Goal: Information Seeking & Learning: Understand process/instructions

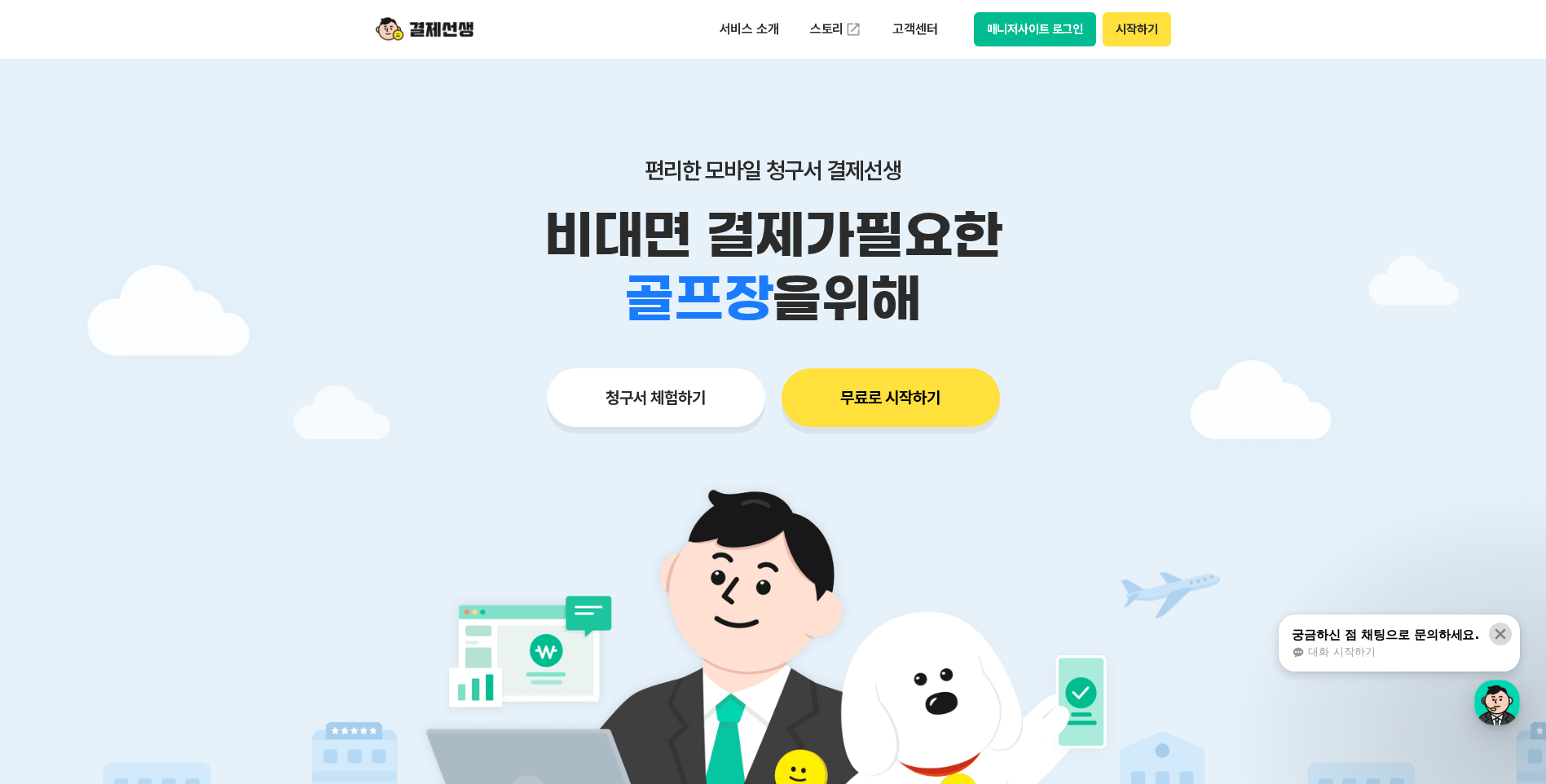
click at [1499, 627] on icon at bounding box center [1500, 633] width 16 height 16
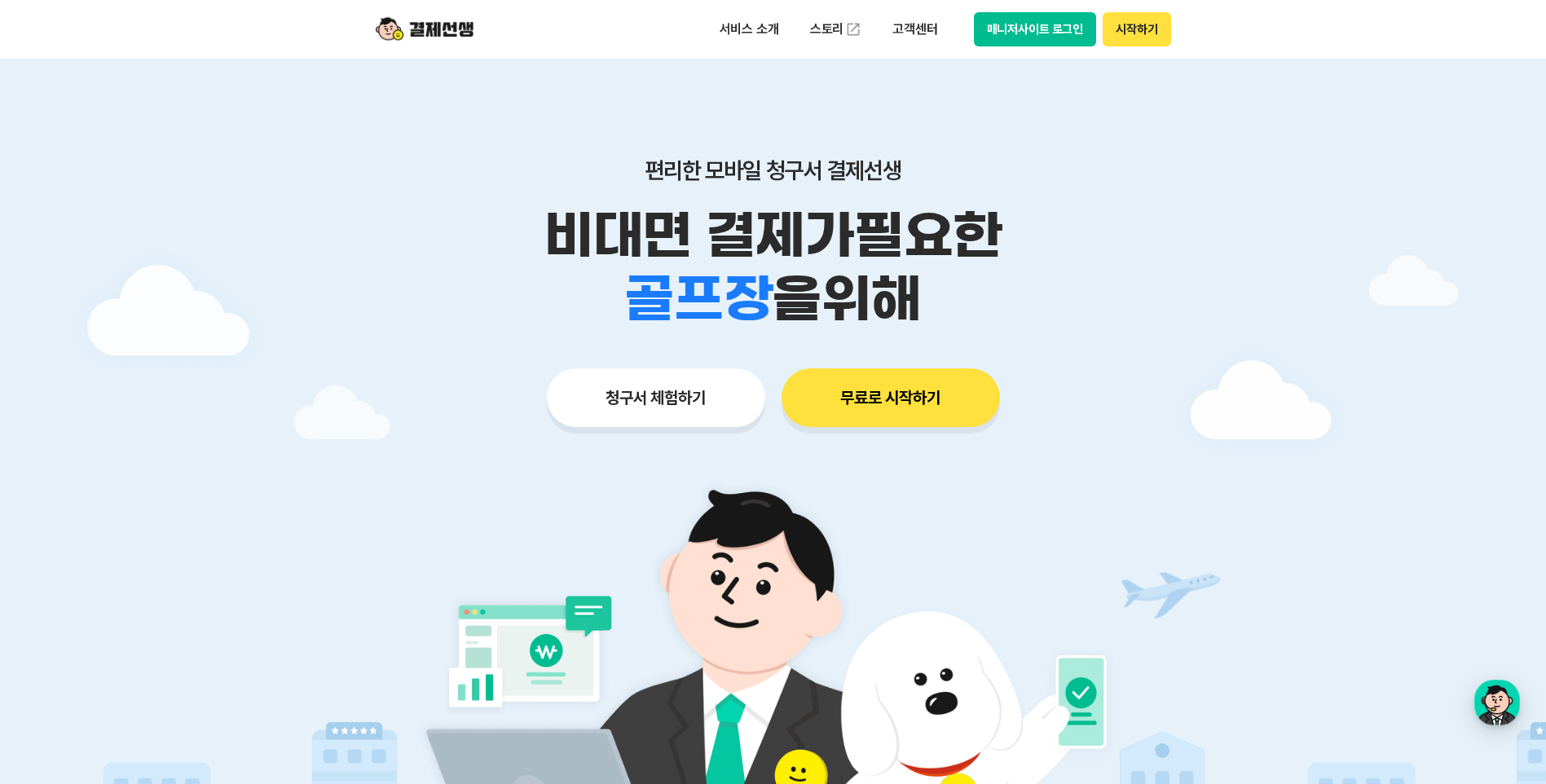
drag, startPoint x: 1325, startPoint y: 374, endPoint x: 1257, endPoint y: 217, distance: 171.1
click at [1324, 373] on div at bounding box center [773, 489] width 1546 height 860
click at [1146, 30] on button "시작하기" at bounding box center [1136, 29] width 68 height 34
click at [1288, 185] on div at bounding box center [773, 489] width 1546 height 860
click at [1030, 25] on button "매니저사이트 로그인" at bounding box center [1035, 29] width 123 height 34
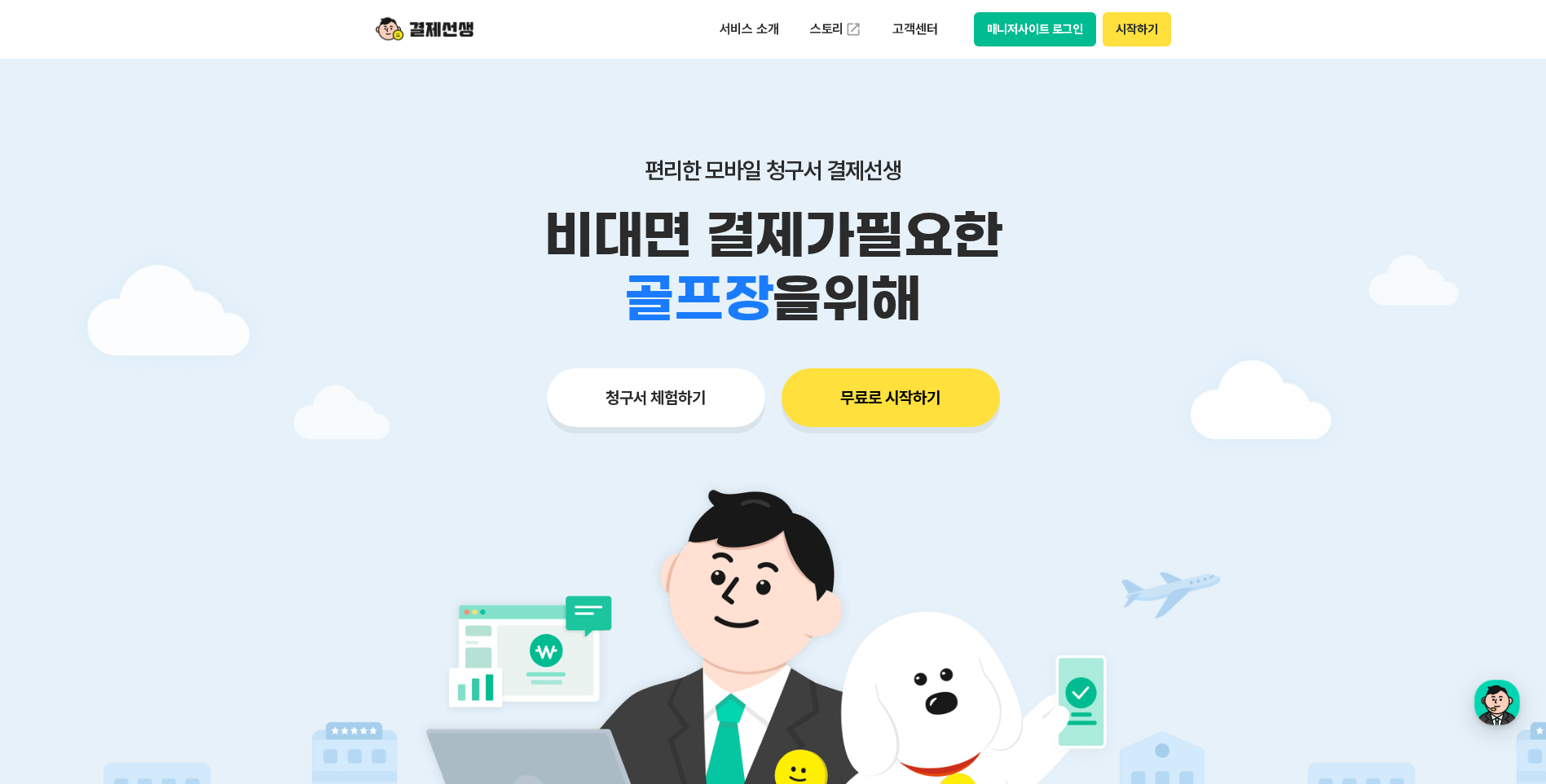
drag, startPoint x: 1181, startPoint y: 279, endPoint x: 921, endPoint y: 99, distance: 316.2
click at [1179, 273] on div "학원 공부방 호텔 쇼핑몰 병원 배달 보험사 항공사 골프장 을 위해" at bounding box center [774, 299] width 835 height 63
click at [438, 37] on img at bounding box center [425, 29] width 98 height 31
click at [1150, 25] on button "시작하기" at bounding box center [1136, 29] width 68 height 34
click at [448, 36] on img at bounding box center [425, 29] width 98 height 31
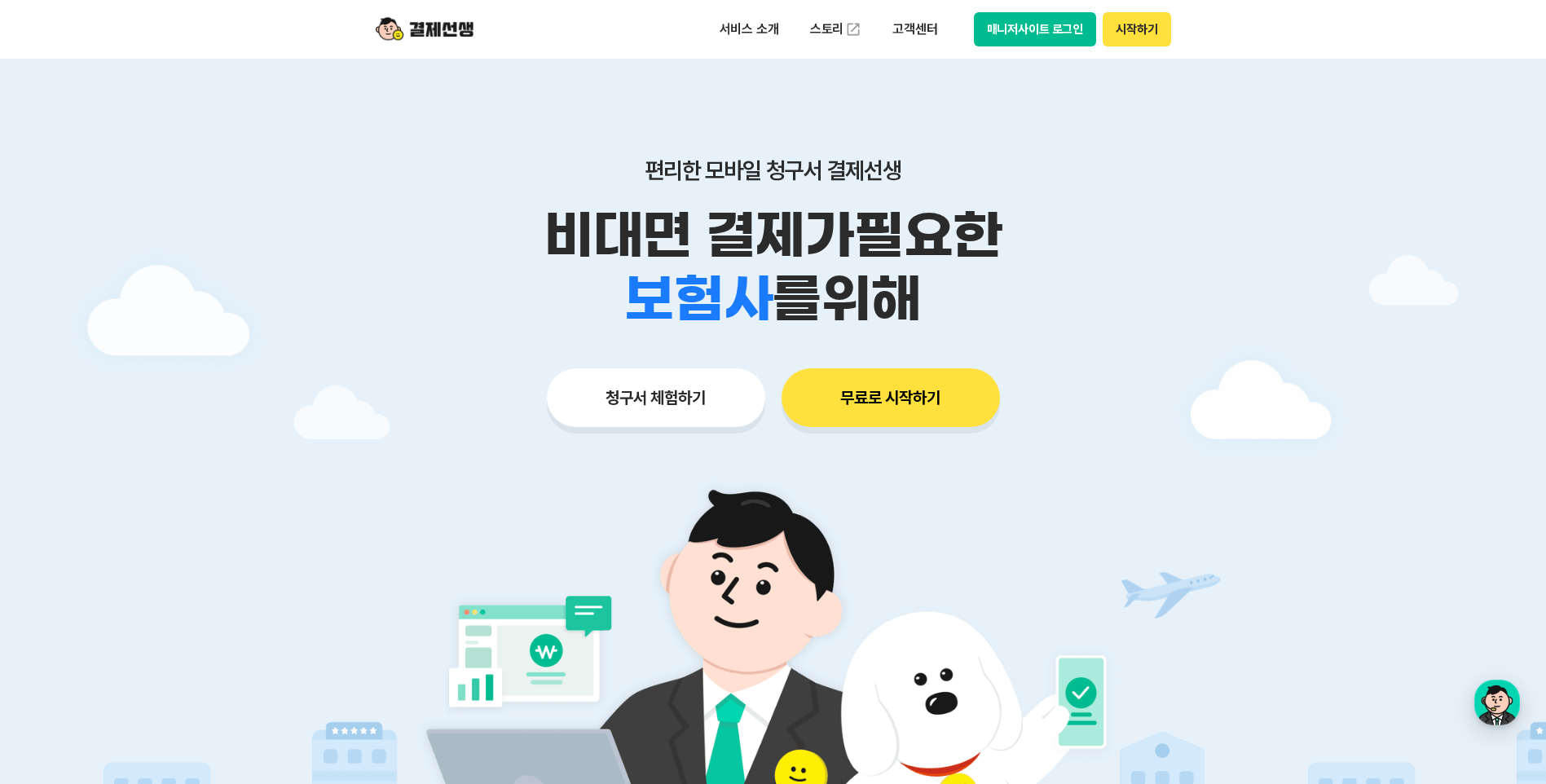
click at [446, 29] on img at bounding box center [425, 29] width 98 height 31
click at [738, 30] on p "서비스 소개" at bounding box center [749, 29] width 82 height 30
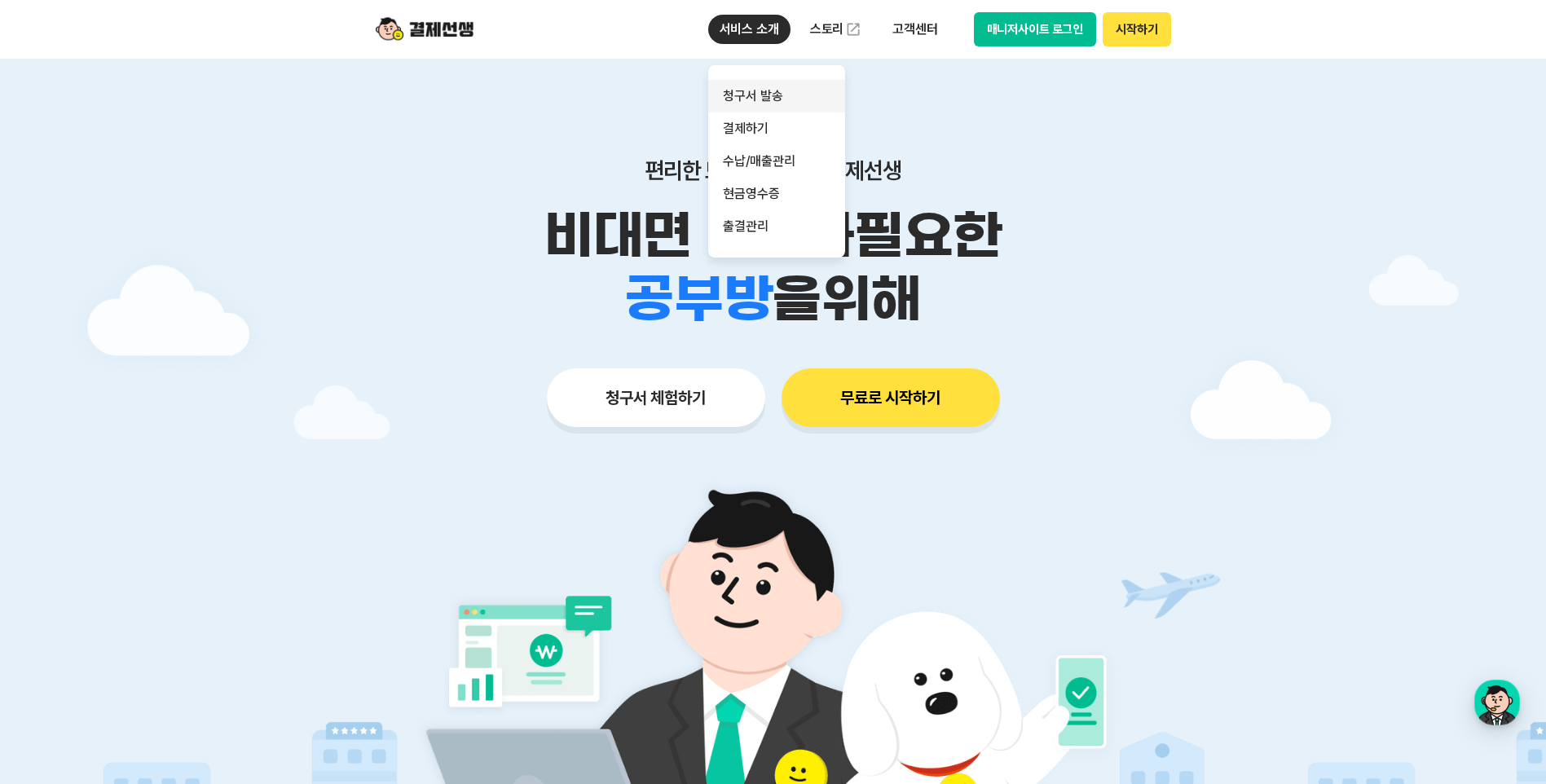
click at [765, 98] on link "청구서 발송" at bounding box center [777, 96] width 137 height 33
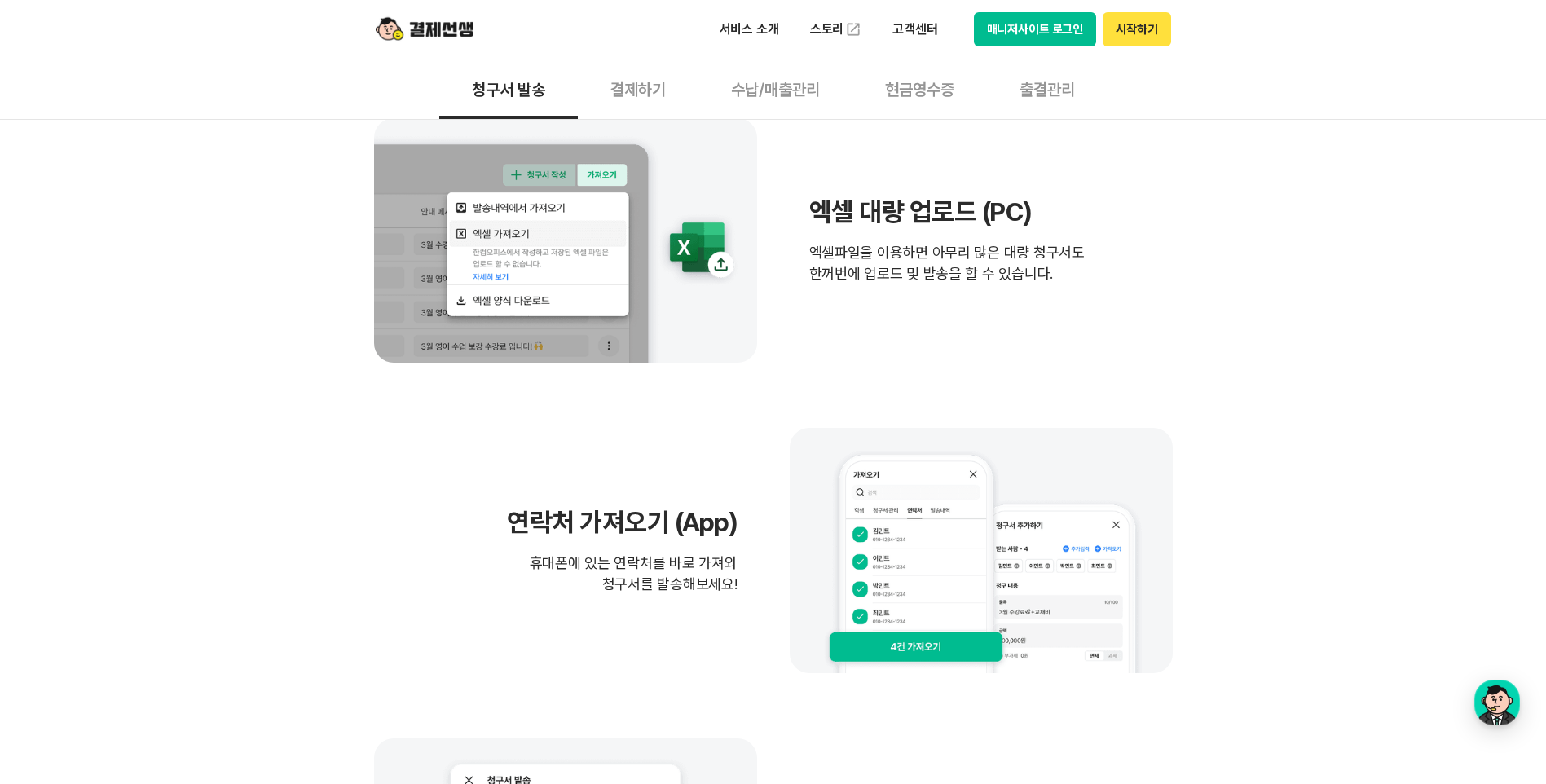
scroll to position [733, 0]
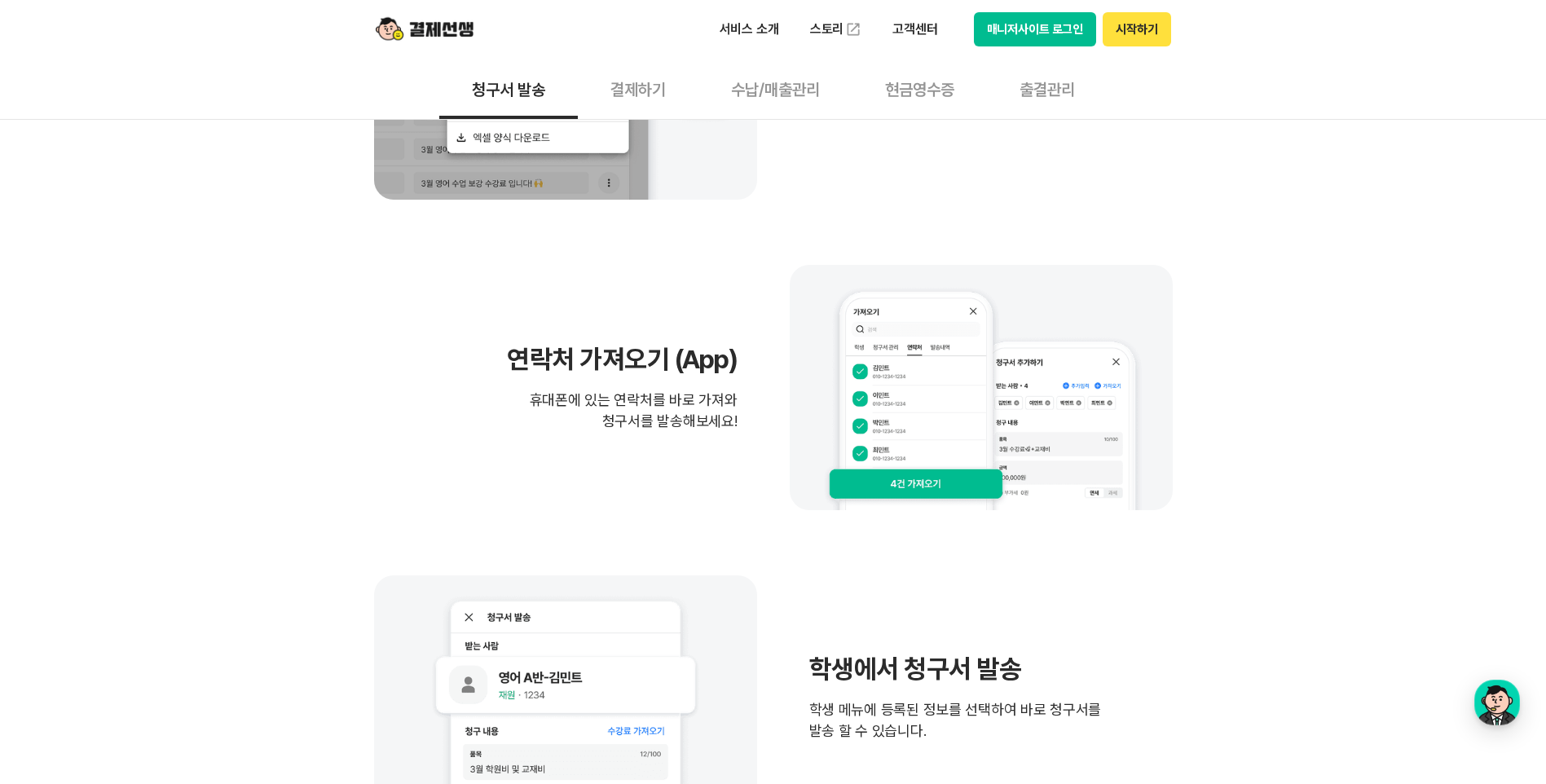
click at [641, 493] on div "연락처 가져오기 (App) 휴대폰에 있는 연락처를 바로 가져와 청구서를 발송해보세요!" at bounding box center [773, 387] width 798 height 245
click at [851, 531] on div "엑셀 대량 업로드 (PC) 엑셀파일을 이용하면 아무리 많은 대량 청구서도 한꺼번에 업로드 및 발송을 할 수 있습니다. 연락처 가져오기 (App…" at bounding box center [773, 387] width 798 height 864
click at [943, 544] on div "엑셀 대량 업로드 (PC) 엑셀파일을 이용하면 아무리 많은 대량 청구서도 한꺼번에 업로드 및 발송을 할 수 있습니다. 연락처 가져오기 (App…" at bounding box center [773, 387] width 798 height 864
click at [1071, 538] on div "엑셀 대량 업로드 (PC) 엑셀파일을 이용하면 아무리 많은 대량 청구서도 한꺼번에 업로드 및 발송을 할 수 있습니다. 연락처 가져오기 (App…" at bounding box center [773, 387] width 798 height 864
click at [981, 541] on div "엑셀 대량 업로드 (PC) 엑셀파일을 이용하면 아무리 많은 대량 청구서도 한꺼번에 업로드 및 발송을 할 수 있습니다. 연락처 가져오기 (App…" at bounding box center [773, 387] width 798 height 864
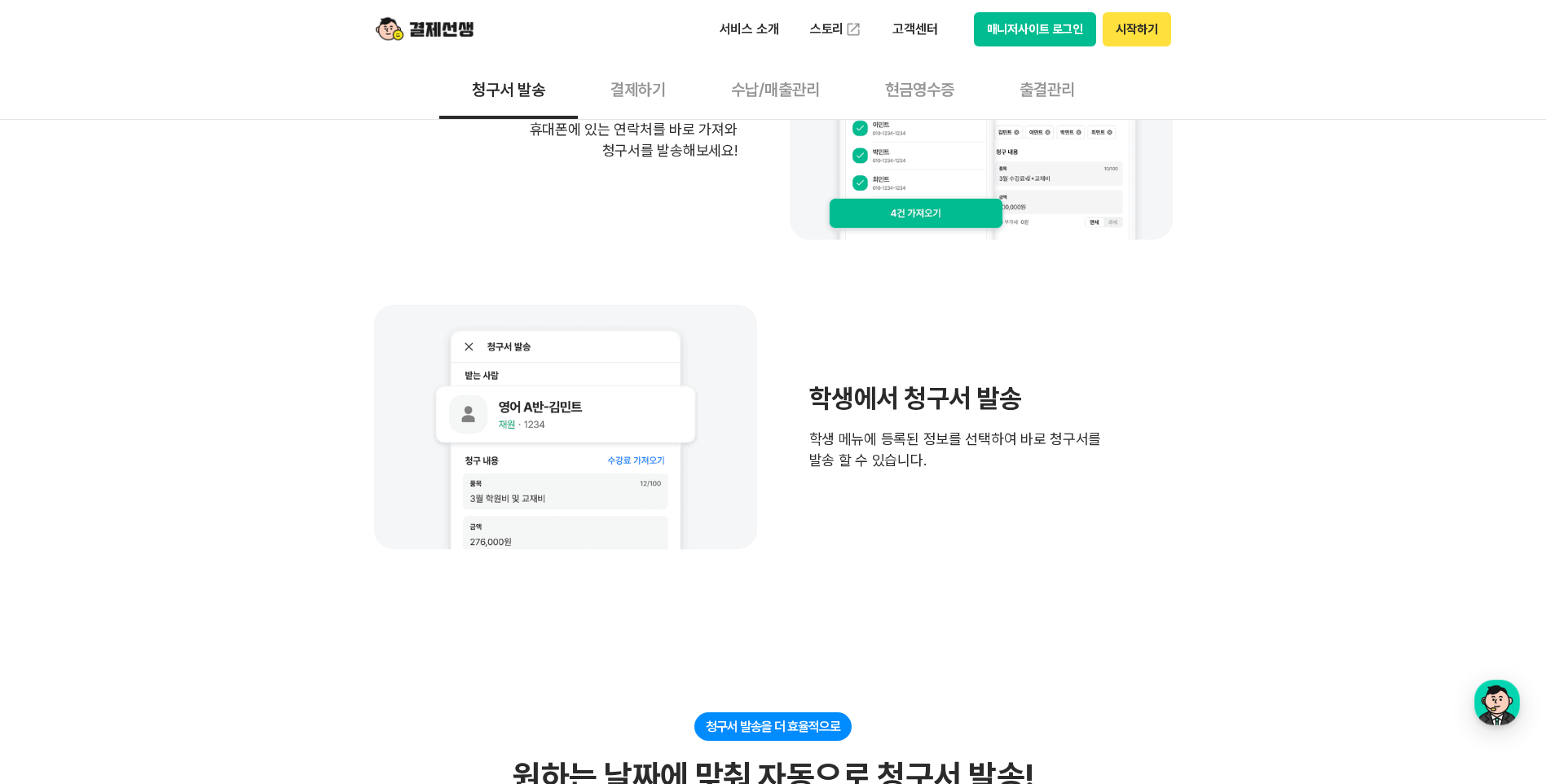
scroll to position [1059, 0]
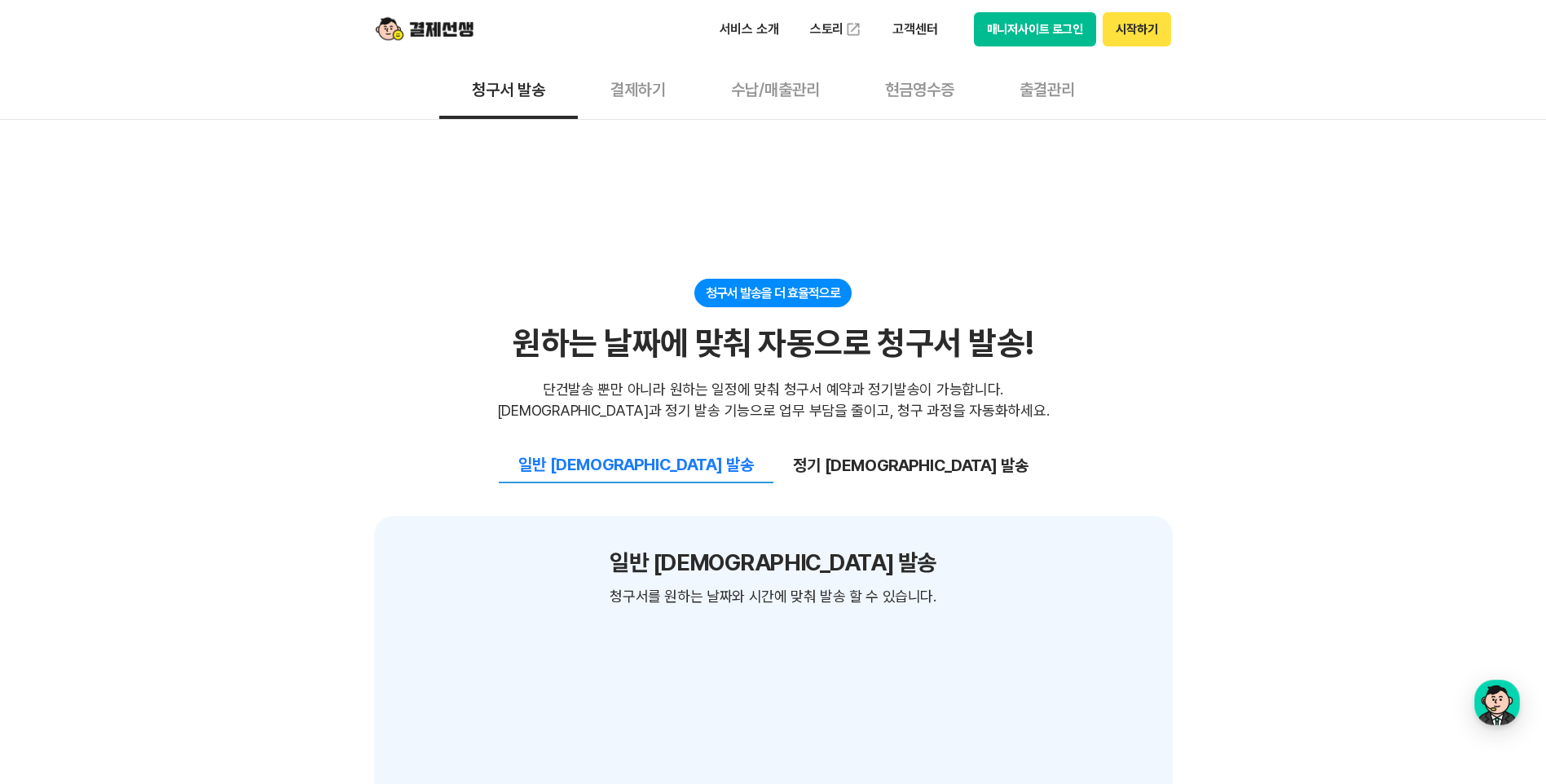
scroll to position [1630, 0]
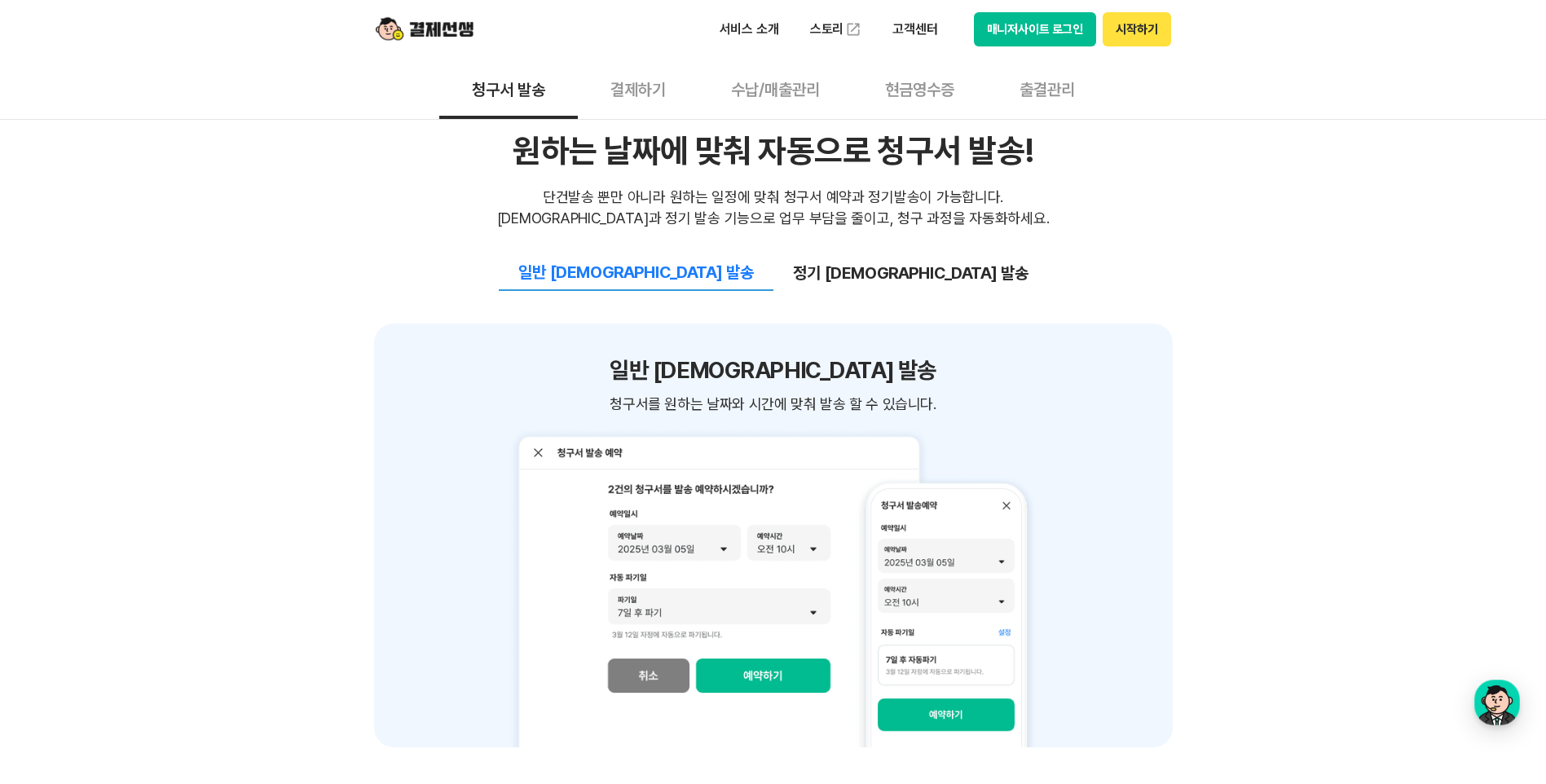
click at [834, 274] on button "정기 [DEMOGRAPHIC_DATA] 발송" at bounding box center [911, 273] width 274 height 34
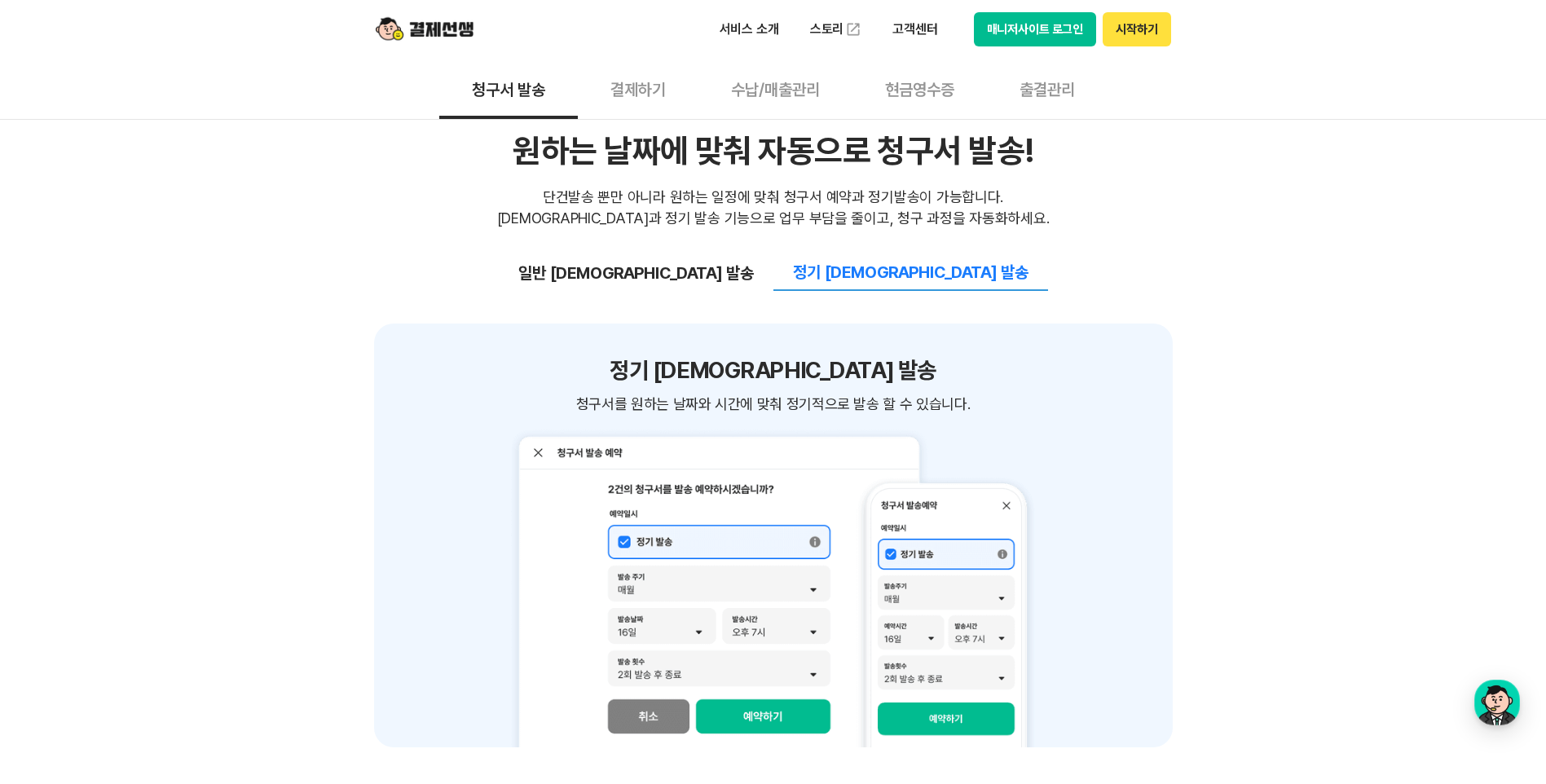
drag, startPoint x: 689, startPoint y: 278, endPoint x: 791, endPoint y: 279, distance: 102.0
click at [691, 278] on button "일반 [DEMOGRAPHIC_DATA] 발송" at bounding box center [636, 273] width 274 height 34
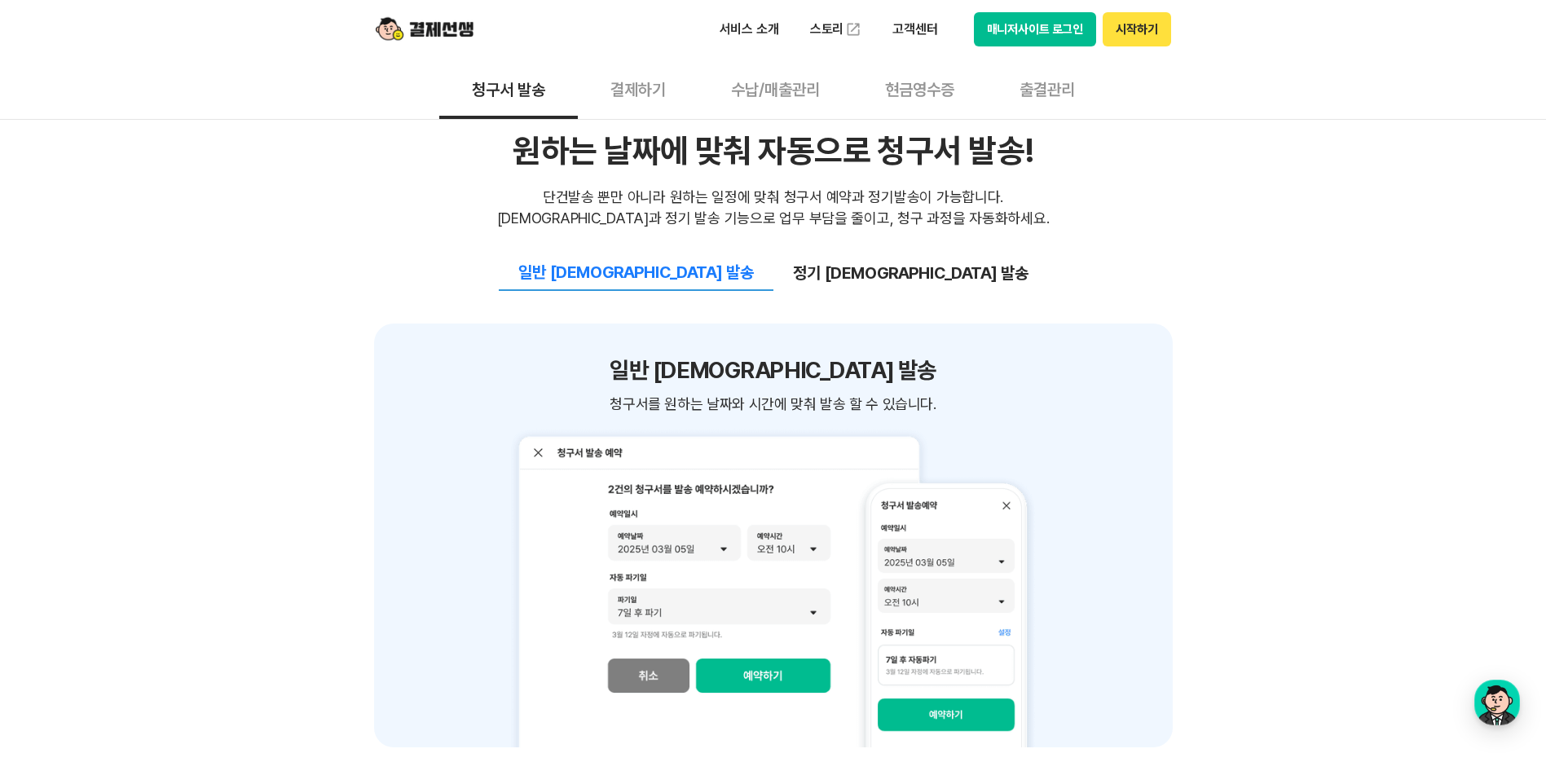
click at [1159, 248] on div "일반 [DEMOGRAPHIC_DATA] 발송 정기 [DEMOGRAPHIC_DATA] 발송" at bounding box center [773, 260] width 798 height 62
click at [1001, 34] on button "매니저사이트 로그인" at bounding box center [1035, 29] width 123 height 34
